Goal: Transaction & Acquisition: Download file/media

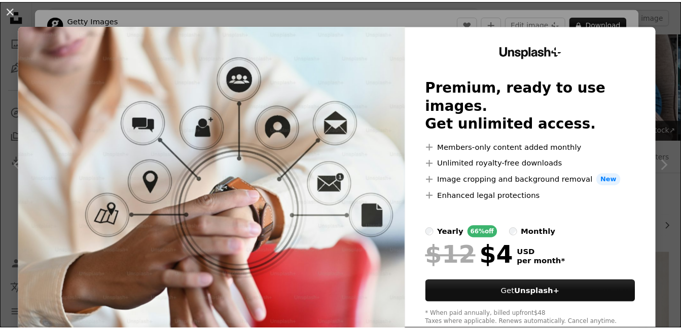
scroll to position [663, 0]
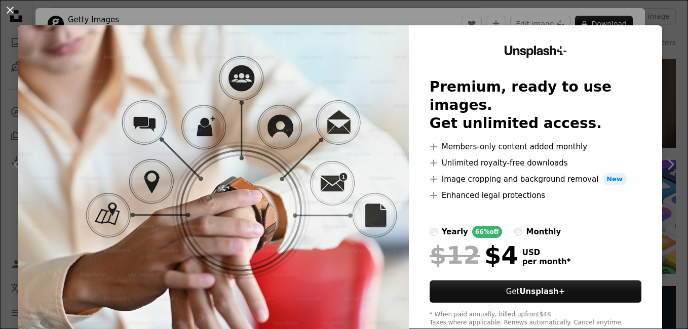
click at [597, 22] on div "An X shape Unsplash+ Premium, ready to use images. Get unlimited access. A plus…" at bounding box center [344, 164] width 688 height 329
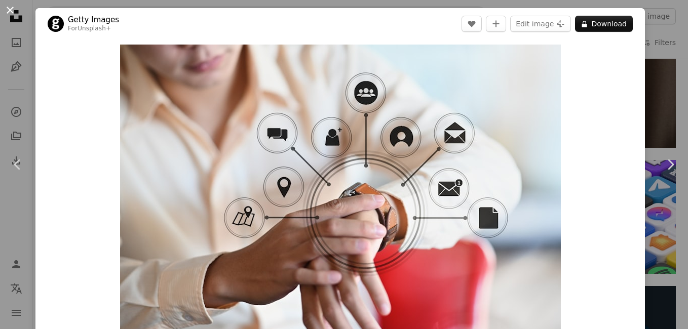
click at [10, 13] on button "An X shape" at bounding box center [10, 10] width 12 height 12
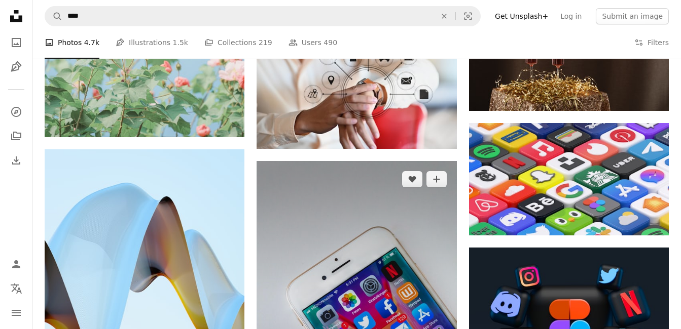
scroll to position [772, 0]
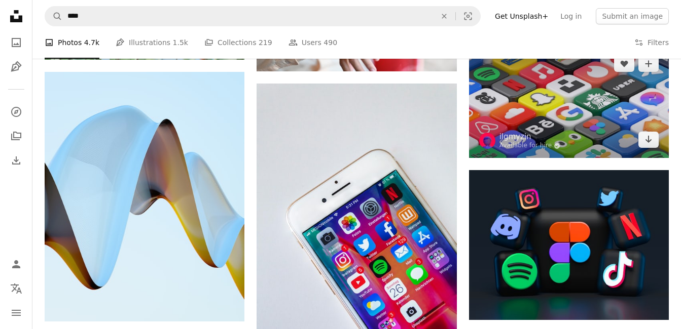
click at [554, 123] on img at bounding box center [569, 102] width 200 height 113
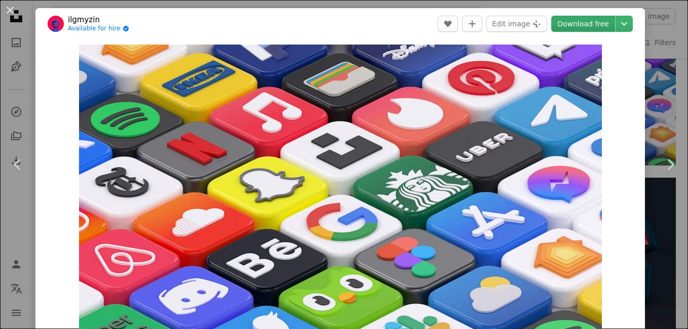
click at [581, 23] on link "Download free" at bounding box center [583, 24] width 64 height 16
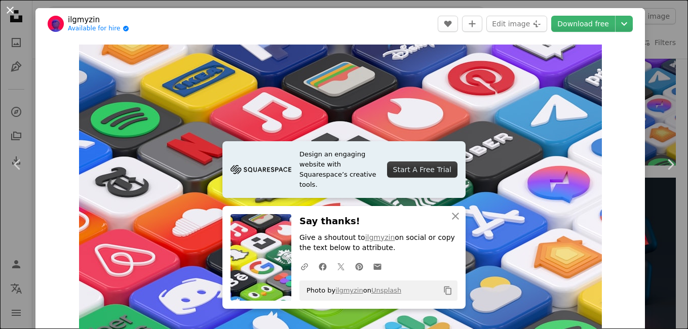
click at [10, 6] on button "An X shape" at bounding box center [10, 10] width 12 height 12
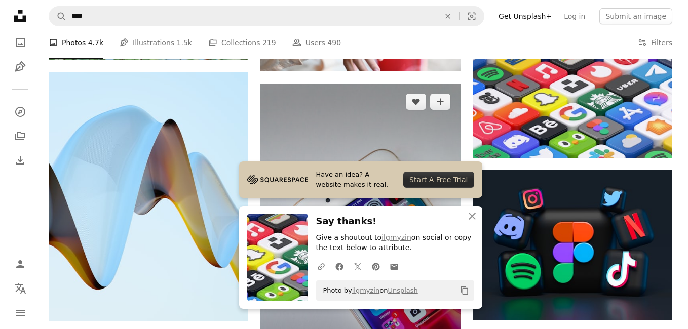
scroll to position [778, 0]
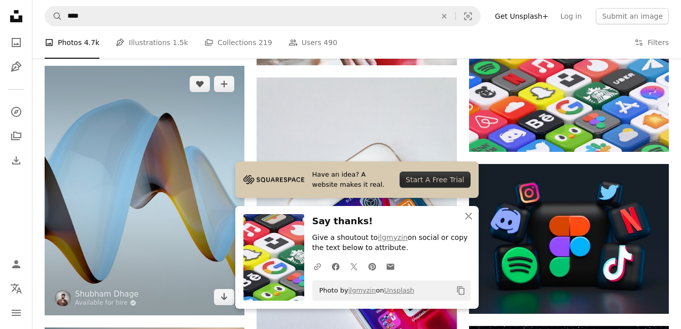
click at [141, 185] on img at bounding box center [145, 191] width 200 height 250
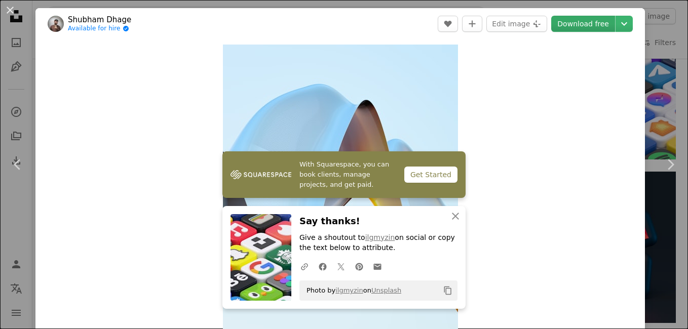
click at [580, 26] on link "Download free" at bounding box center [583, 24] width 64 height 16
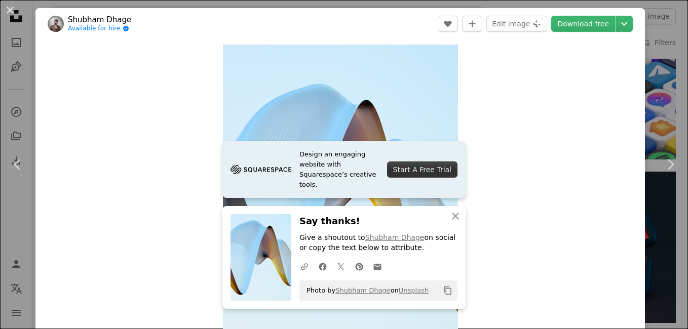
click at [152, 155] on div "Zoom in" at bounding box center [340, 192] width 610 height 304
